Goal: Information Seeking & Learning: Learn about a topic

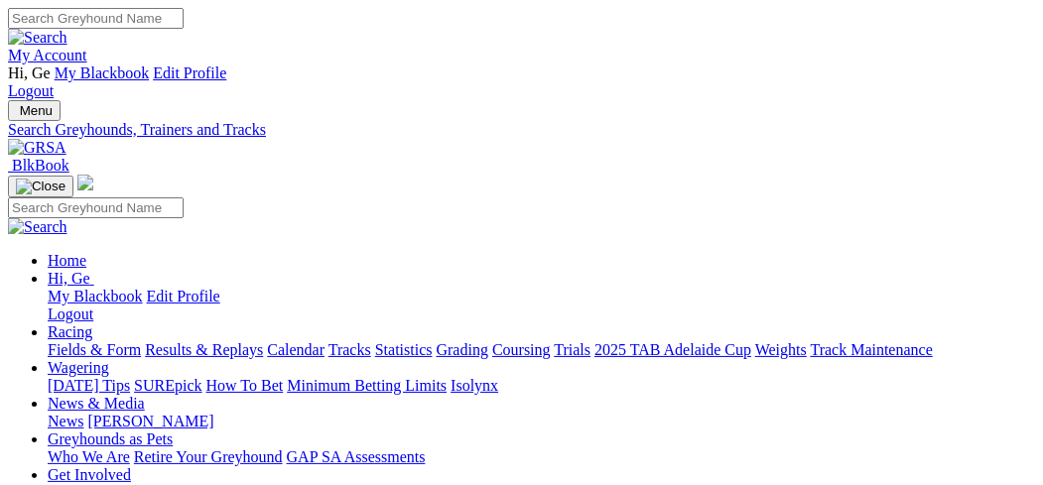
select select "northam"
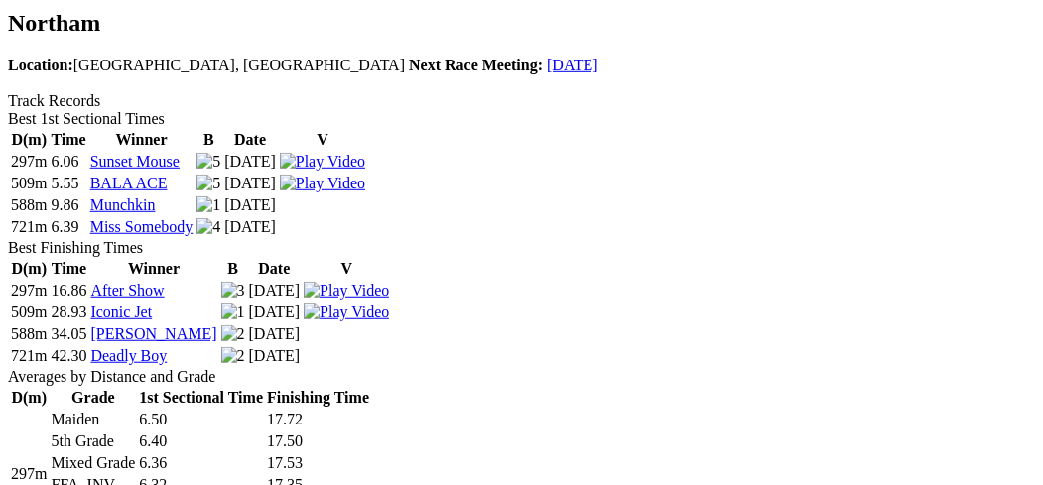
scroll to position [794, 0]
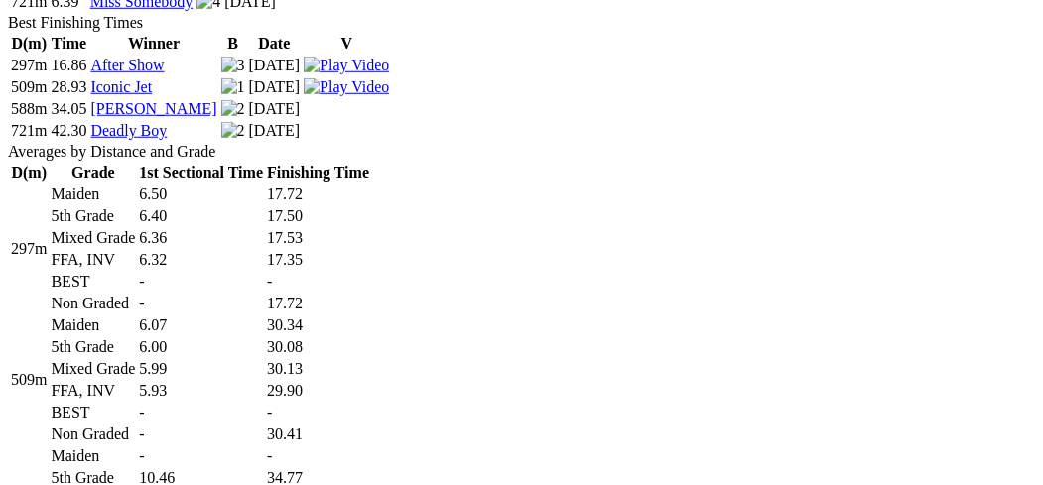
scroll to position [991, 0]
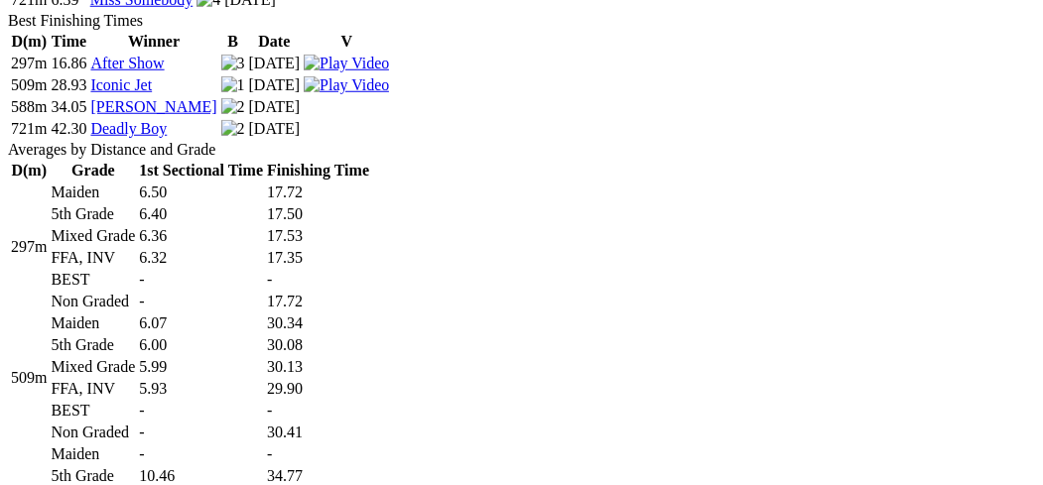
click at [264, 466] on td "10.46" at bounding box center [201, 476] width 126 height 20
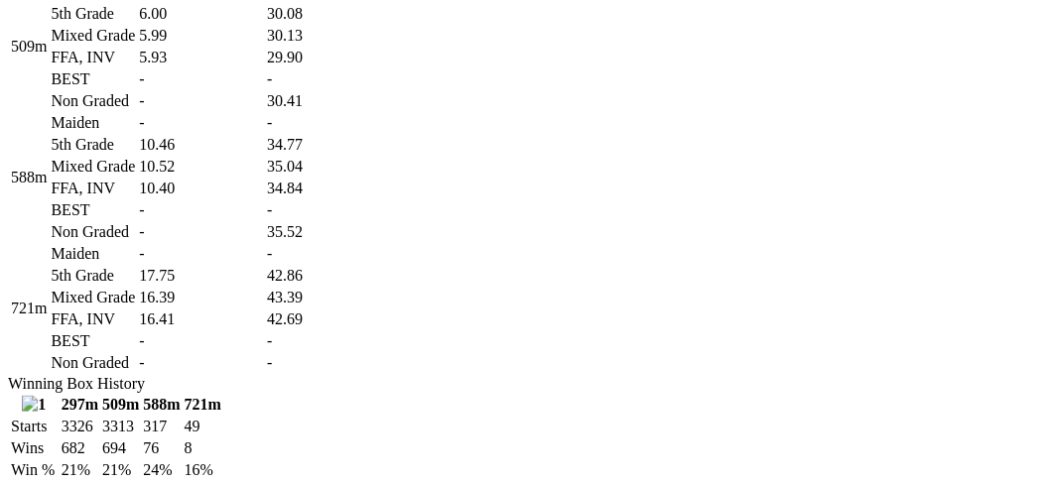
scroll to position [1322, 0]
drag, startPoint x: 473, startPoint y: 246, endPoint x: 482, endPoint y: 239, distance: 11.3
click at [264, 331] on td "-" at bounding box center [201, 341] width 126 height 20
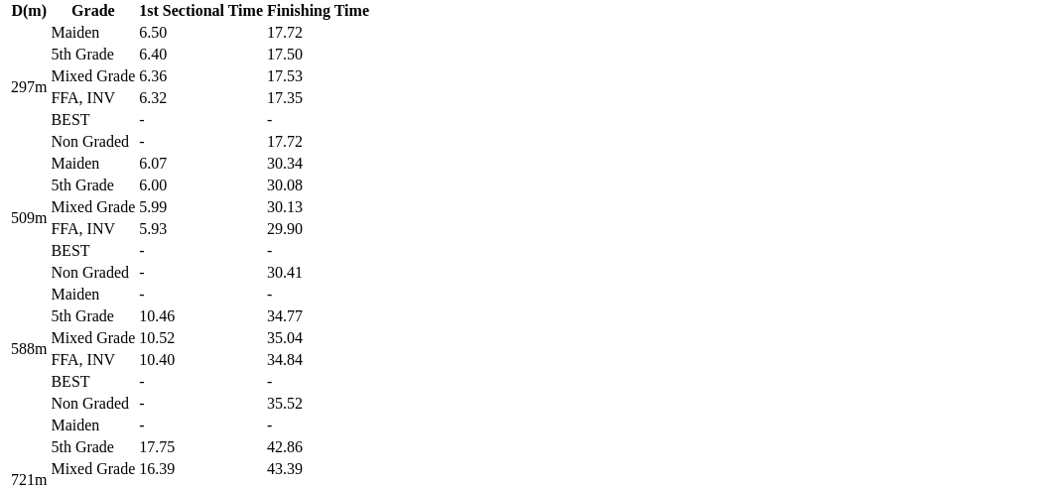
scroll to position [1124, 0]
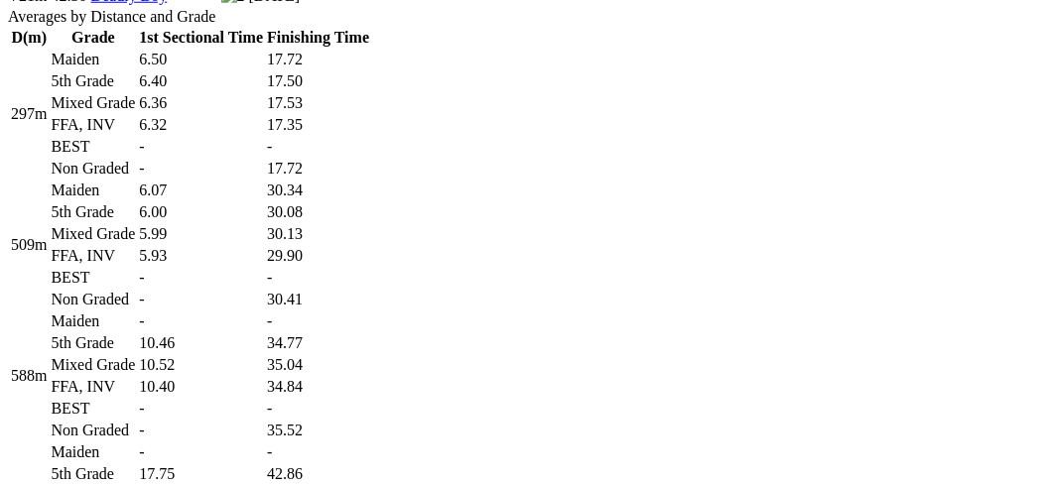
drag, startPoint x: 817, startPoint y: 348, endPoint x: 839, endPoint y: 336, distance: 25.7
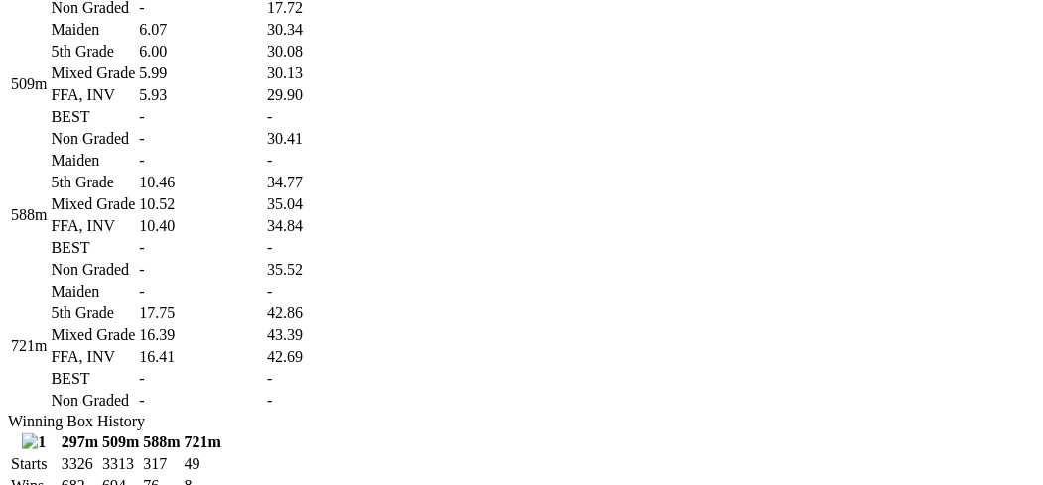
scroll to position [1322, 0]
